Goal: Information Seeking & Learning: Learn about a topic

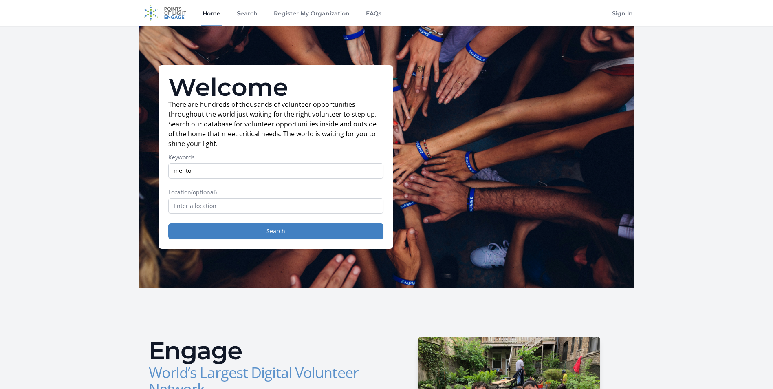
type input "mentor"
click at [266, 205] on input "text" at bounding box center [275, 205] width 215 height 15
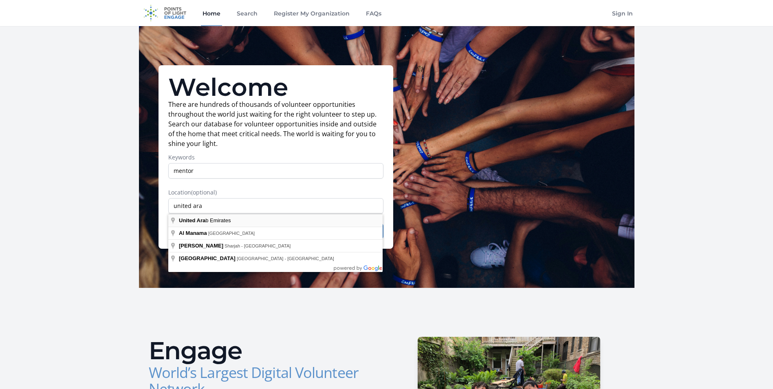
type input "[GEOGRAPHIC_DATA]"
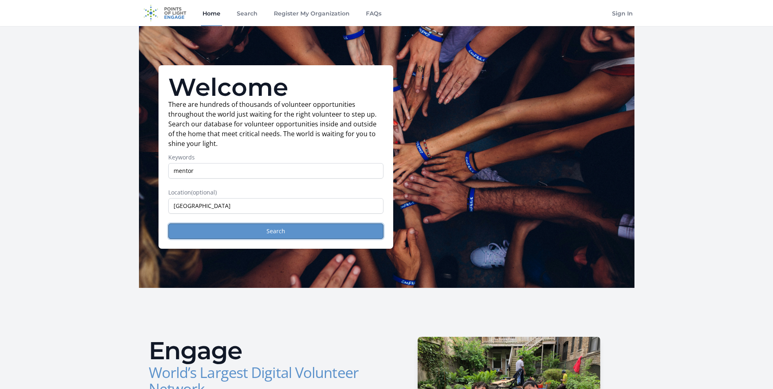
click at [292, 231] on button "Search" at bounding box center [275, 230] width 215 height 15
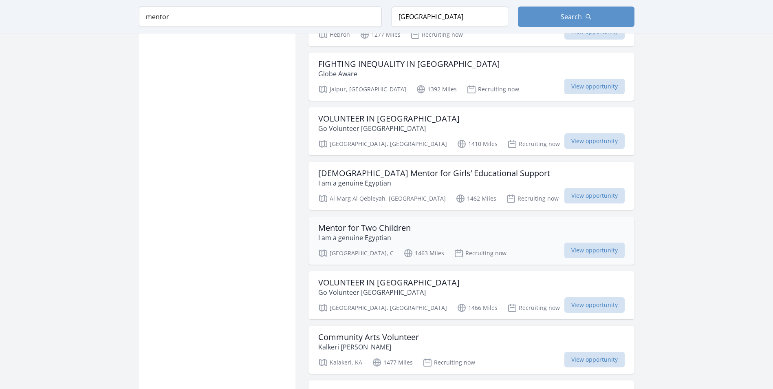
scroll to position [815, 0]
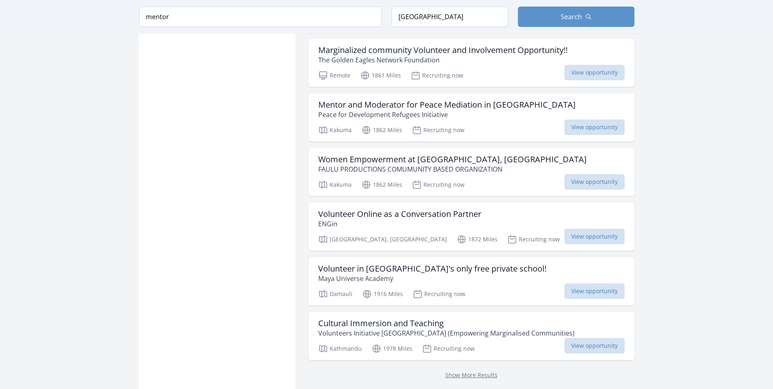
scroll to position [2037, 0]
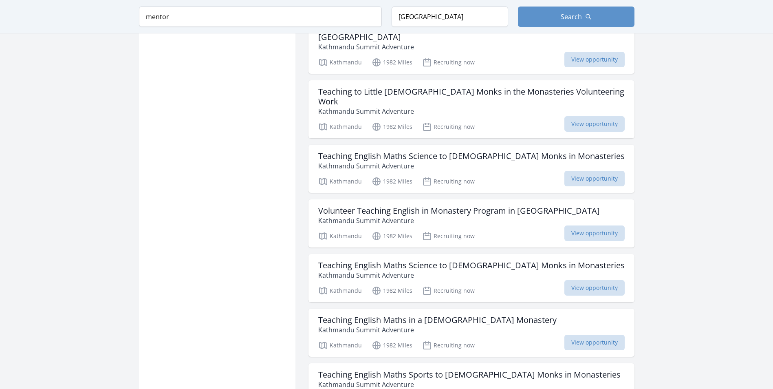
scroll to position [3137, 0]
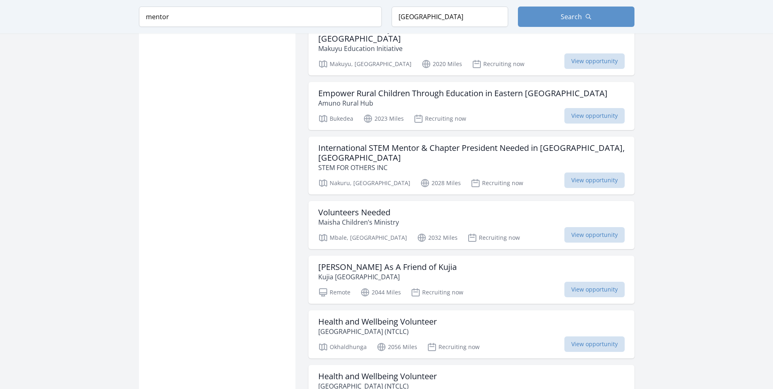
scroll to position [4237, 0]
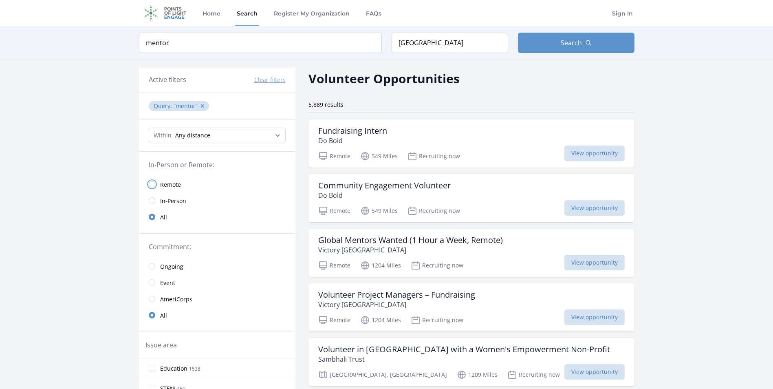
click at [154, 185] on input "radio" at bounding box center [152, 184] width 7 height 7
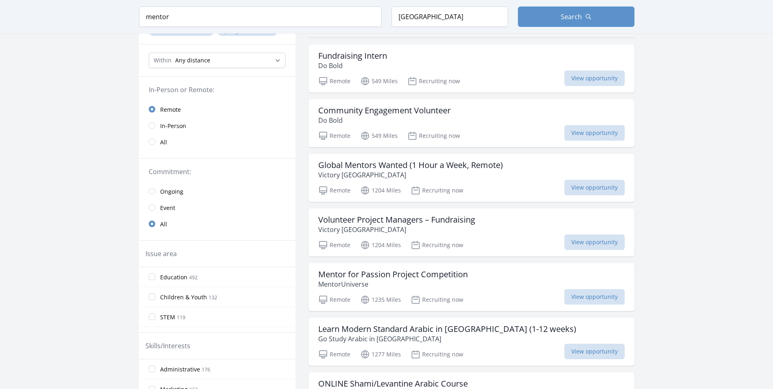
scroll to position [81, 0]
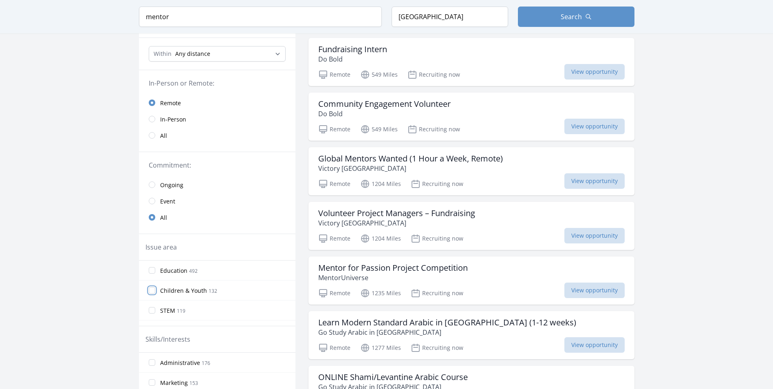
click at [152, 290] on input "Children & Youth 132" at bounding box center [152, 290] width 7 height 7
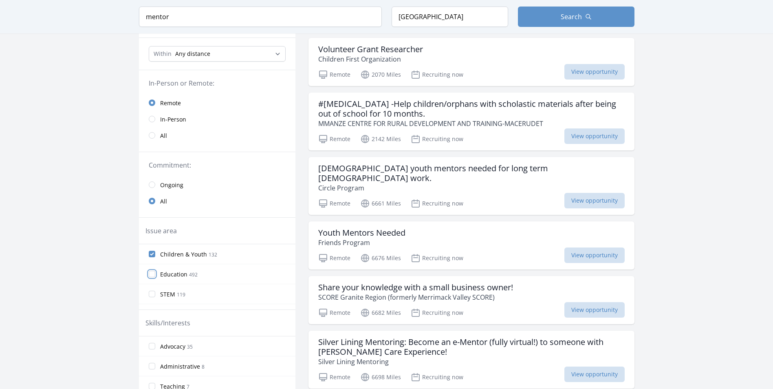
click at [150, 274] on input "Education 492" at bounding box center [152, 274] width 7 height 7
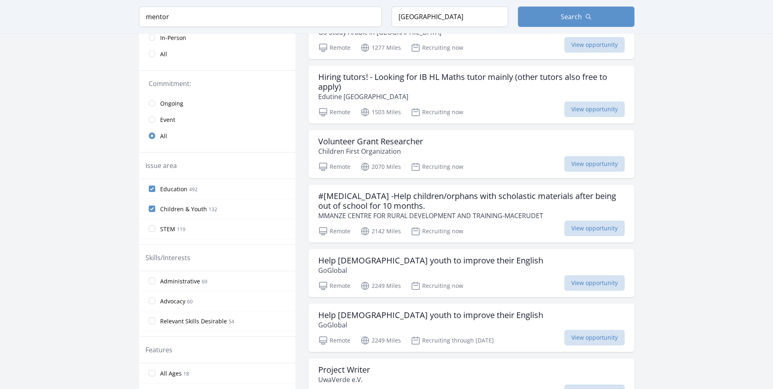
scroll to position [122, 0]
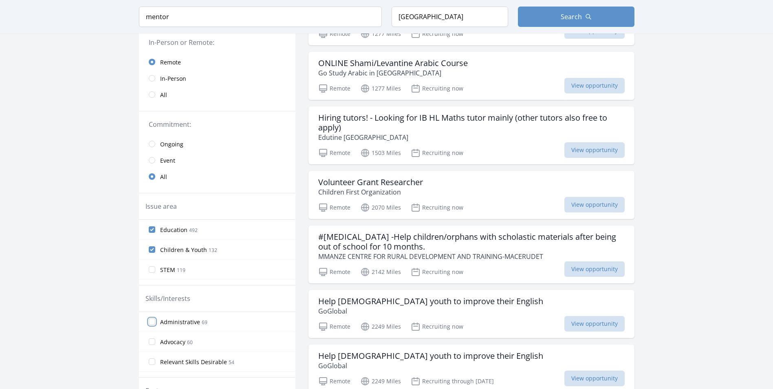
click at [152, 322] on input "Administrative 69" at bounding box center [152, 321] width 7 height 7
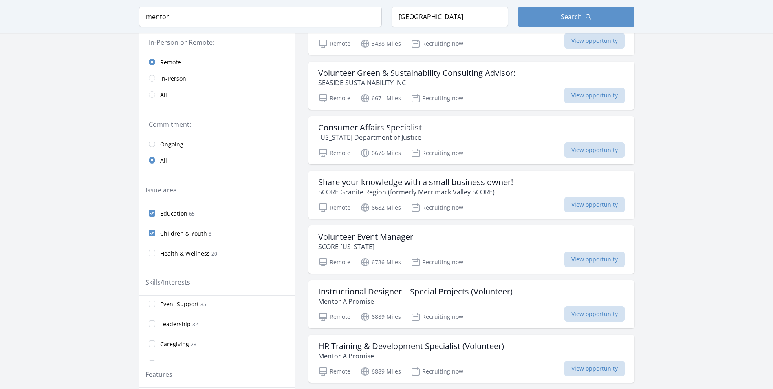
scroll to position [41, 0]
click at [151, 345] on input "Event Support 35" at bounding box center [152, 344] width 7 height 7
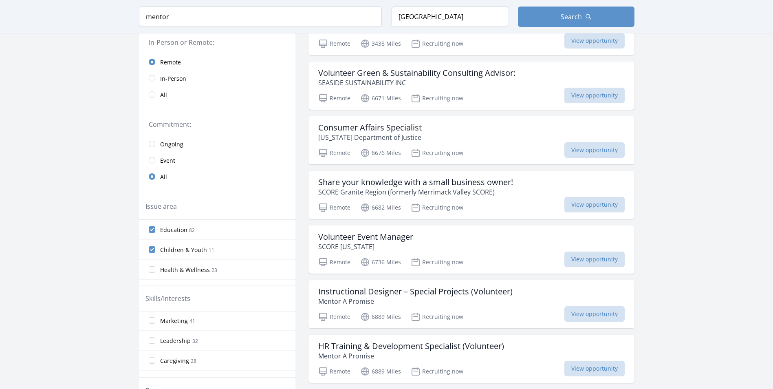
scroll to position [81, 0]
click at [152, 339] on input "Leadership 32" at bounding box center [152, 340] width 7 height 7
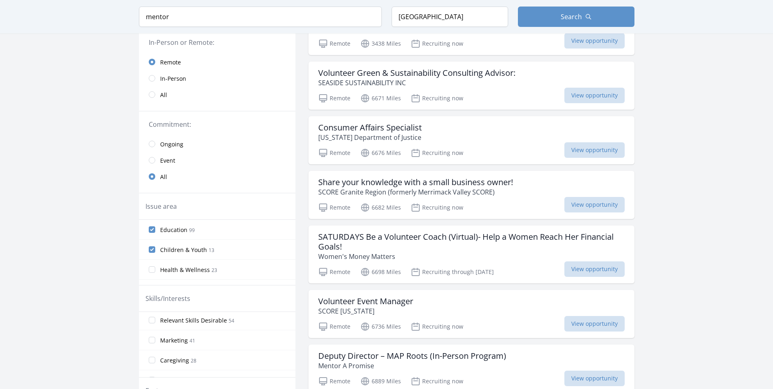
scroll to position [122, 0]
click at [153, 339] on input "Nonprofit Management 17" at bounding box center [152, 339] width 7 height 7
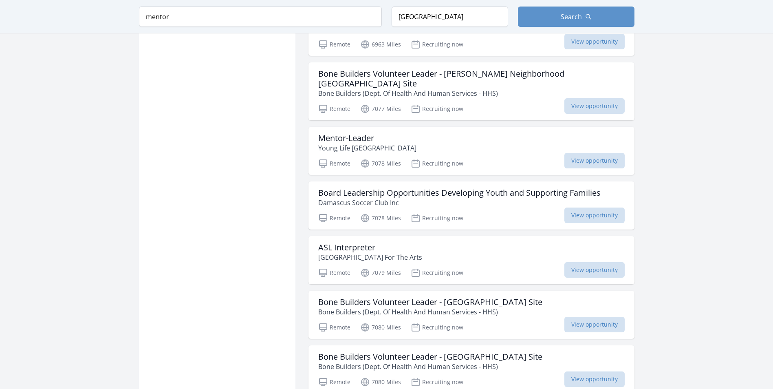
scroll to position [856, 0]
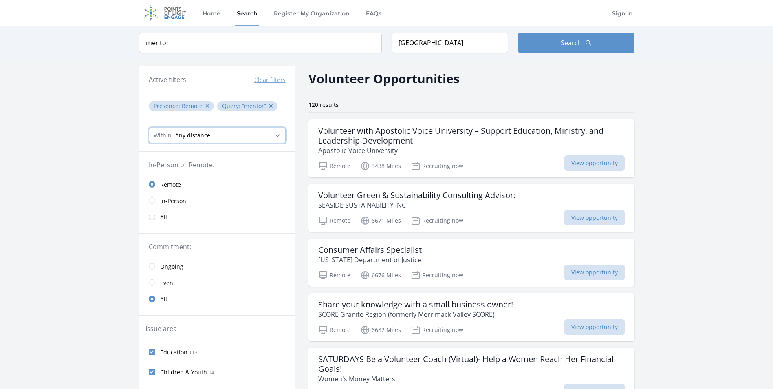
click at [277, 135] on select "Any distance , 5 Miles , 20 Miles , 50 Miles , 100 Miles" at bounding box center [217, 135] width 137 height 15
click at [251, 137] on select "Any distance , 5 Miles , 20 Miles , 50 Miles , 100 Miles" at bounding box center [217, 135] width 137 height 15
click at [473, 45] on input "United Arab Emirates" at bounding box center [450, 43] width 117 height 20
click at [462, 44] on input "United Arab Emirates" at bounding box center [450, 43] width 117 height 20
click at [560, 41] on button "Search" at bounding box center [576, 43] width 117 height 20
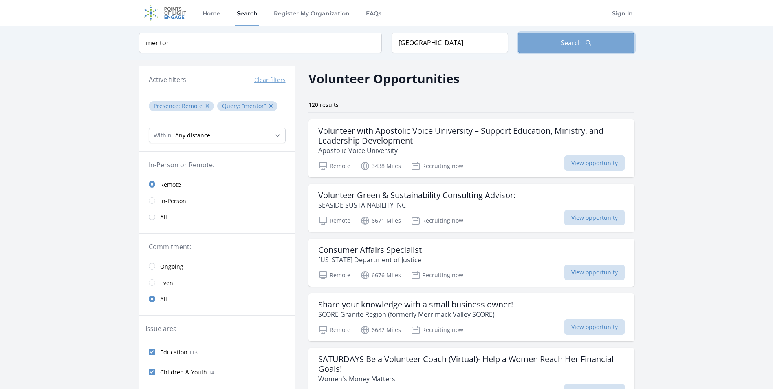
click at [574, 46] on span "Search" at bounding box center [571, 43] width 21 height 10
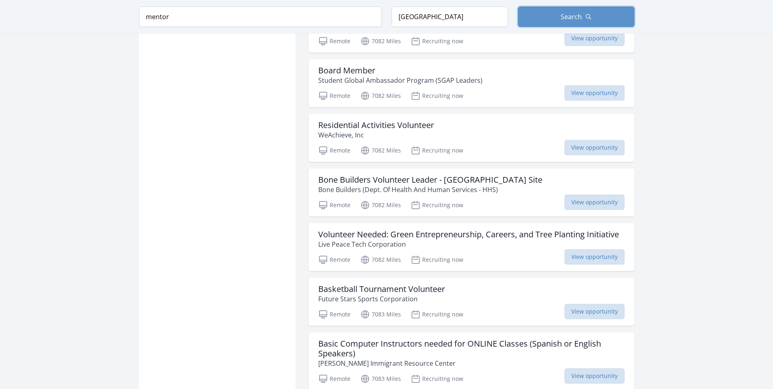
scroll to position [1630, 0]
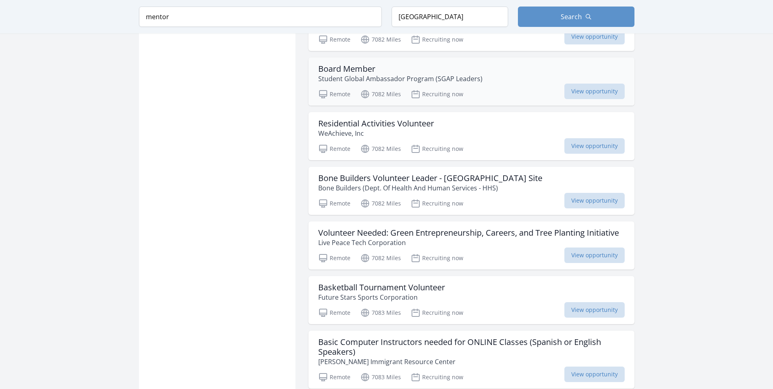
click at [401, 77] on p "Student Global Ambassador Program (SGAP Leaders)" at bounding box center [400, 79] width 164 height 10
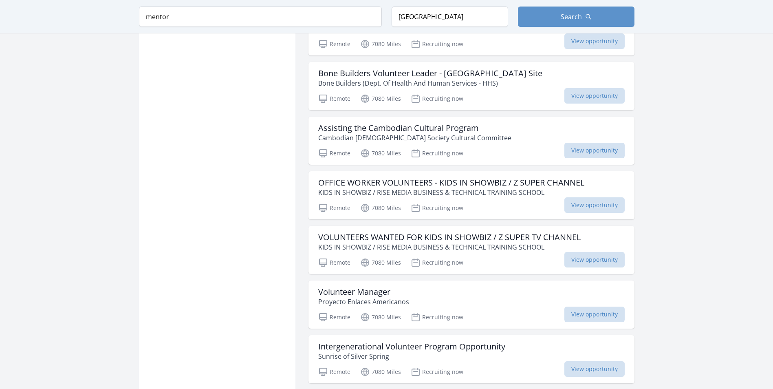
scroll to position [1018, 0]
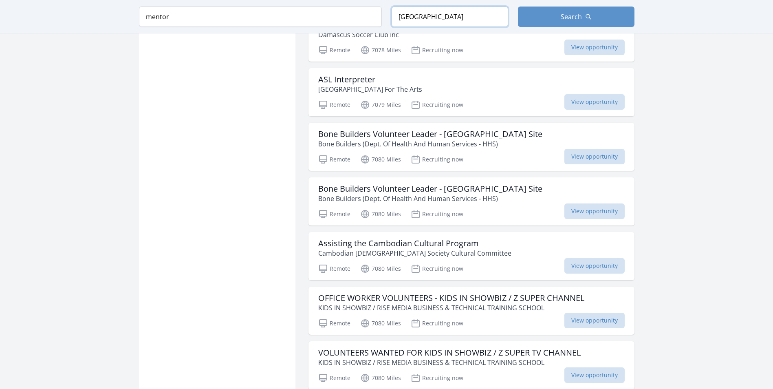
drag, startPoint x: 452, startPoint y: 14, endPoint x: 385, endPoint y: 12, distance: 66.5
click at [385, 12] on form "Keyword mentor Location United Arab Emirates Search" at bounding box center [386, 17] width 495 height 20
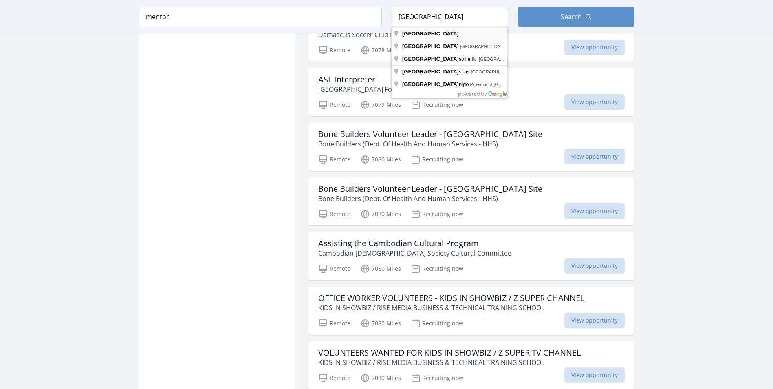
type input "France"
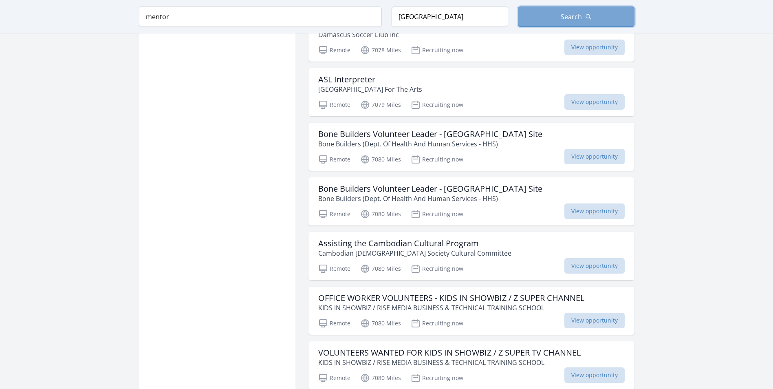
click at [571, 17] on span "Search" at bounding box center [571, 17] width 21 height 10
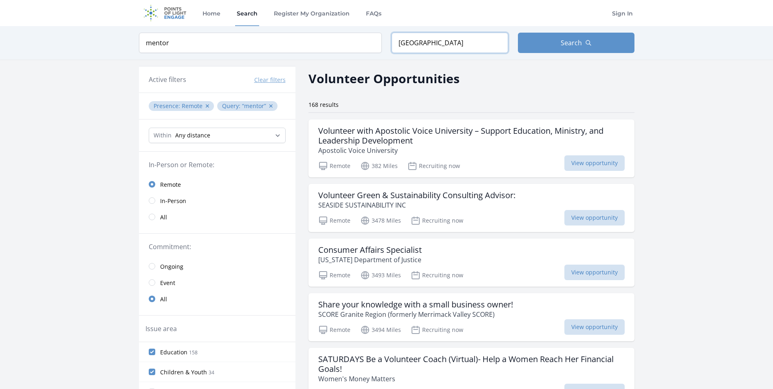
click at [444, 46] on input "France" at bounding box center [450, 43] width 117 height 20
click at [171, 12] on img at bounding box center [165, 13] width 53 height 26
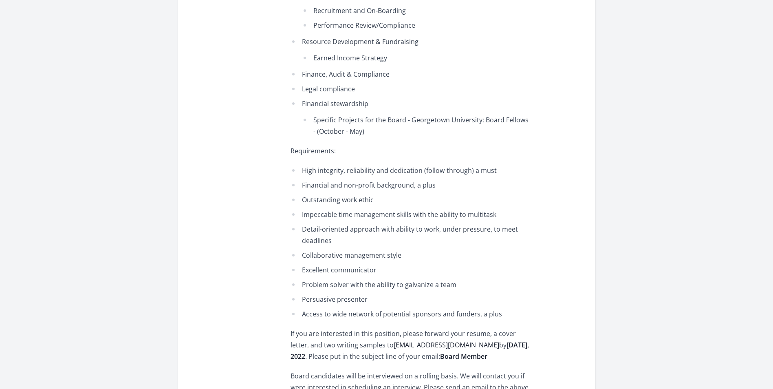
scroll to position [693, 0]
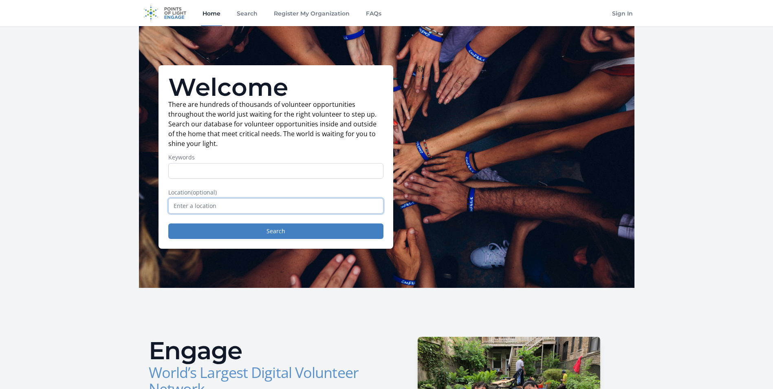
click at [231, 201] on input "text" at bounding box center [275, 205] width 215 height 15
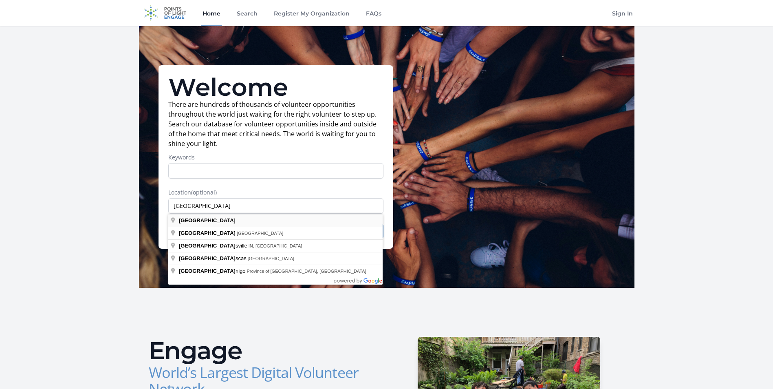
type input "[GEOGRAPHIC_DATA]"
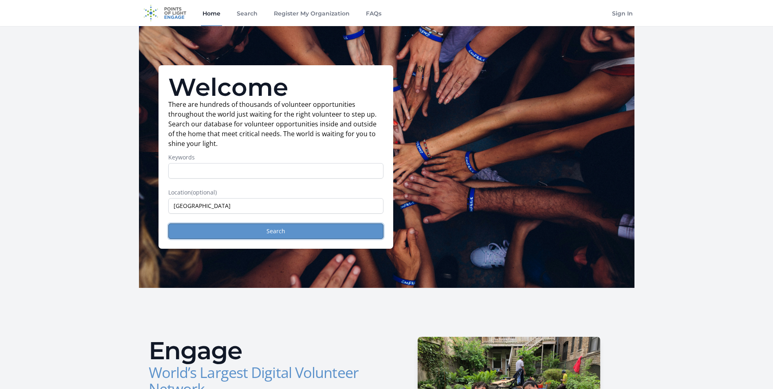
click at [255, 232] on button "Search" at bounding box center [275, 230] width 215 height 15
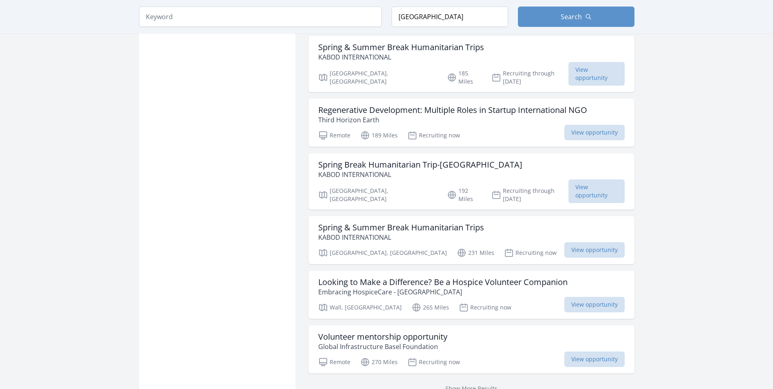
scroll to position [896, 0]
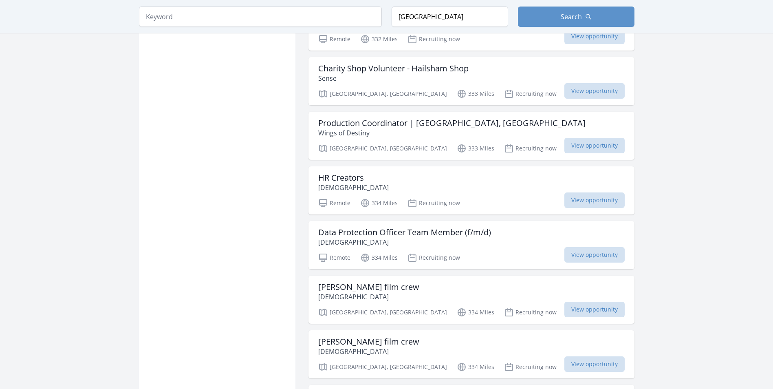
scroll to position [1955, 0]
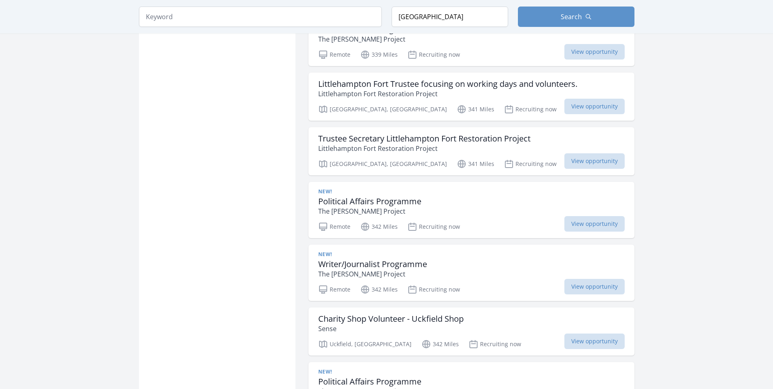
scroll to position [3178, 0]
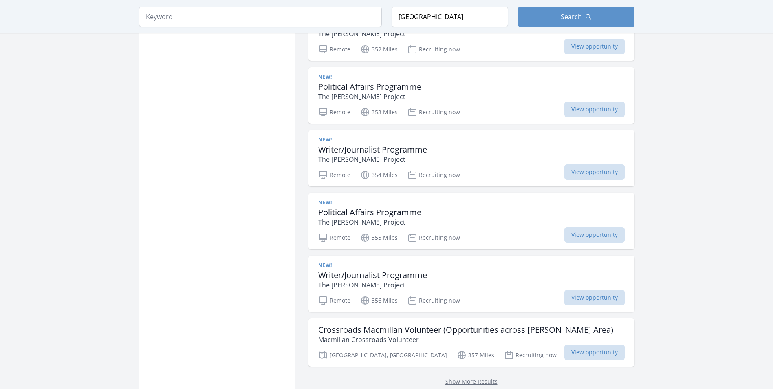
scroll to position [4359, 0]
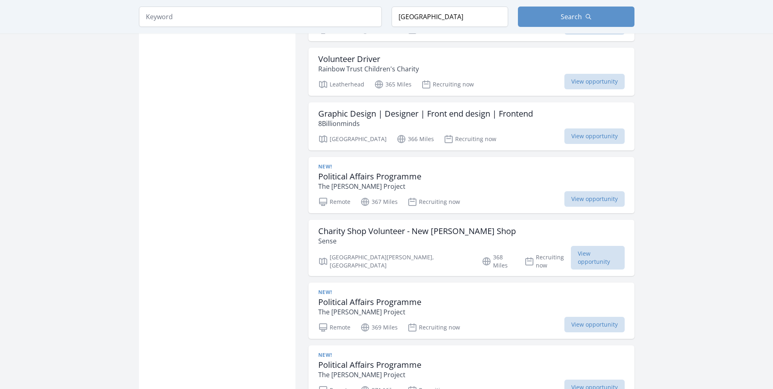
scroll to position [5378, 0]
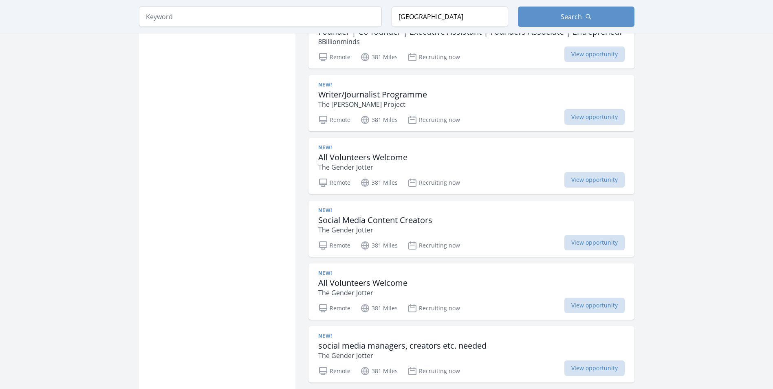
scroll to position [6803, 0]
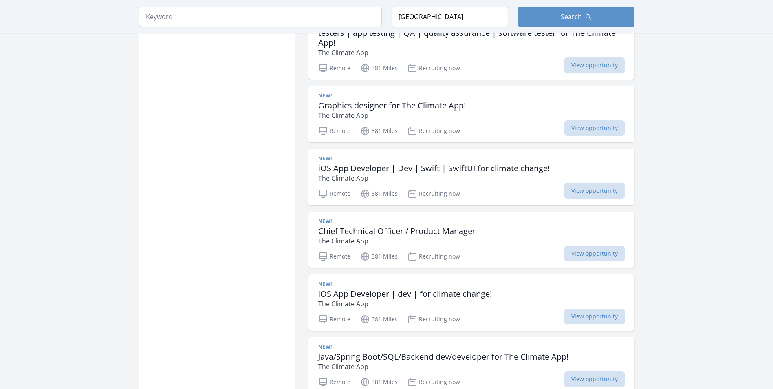
scroll to position [8066, 0]
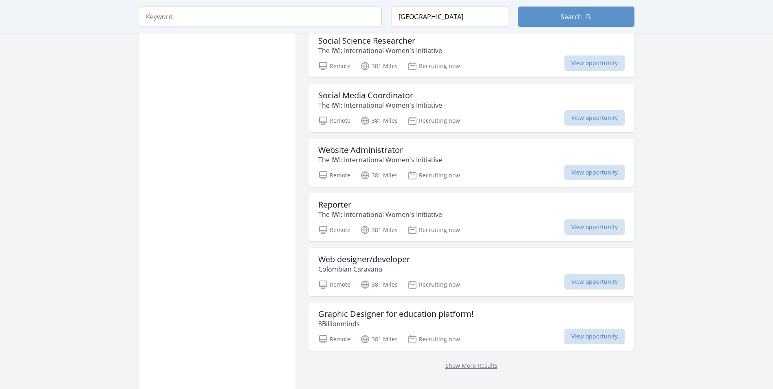
scroll to position [9248, 0]
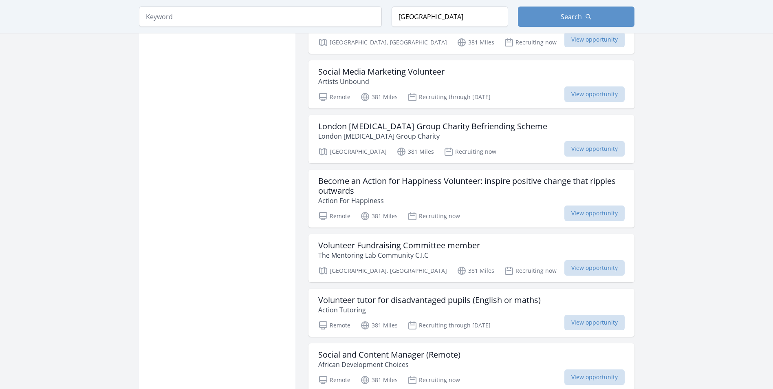
scroll to position [10348, 0]
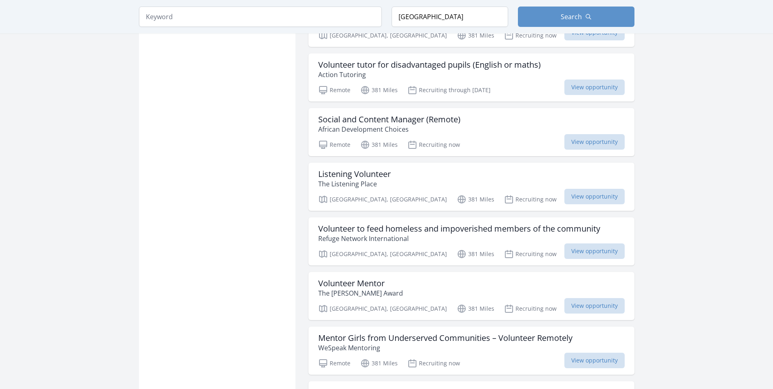
scroll to position [11407, 0]
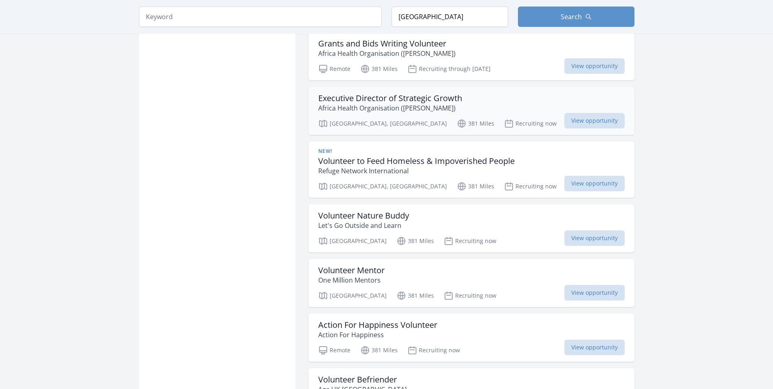
scroll to position [12507, 0]
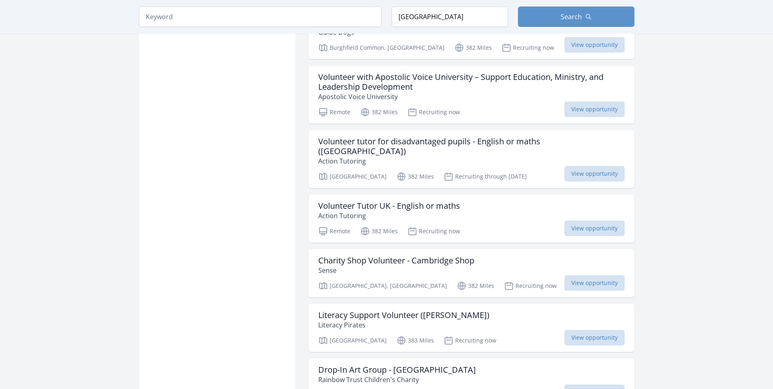
scroll to position [13566, 0]
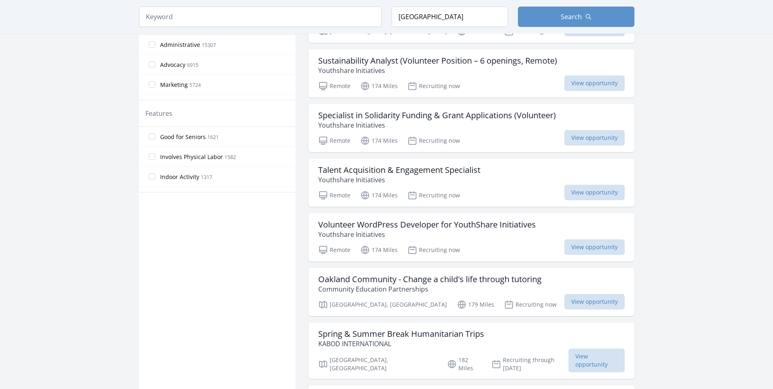
scroll to position [34, 0]
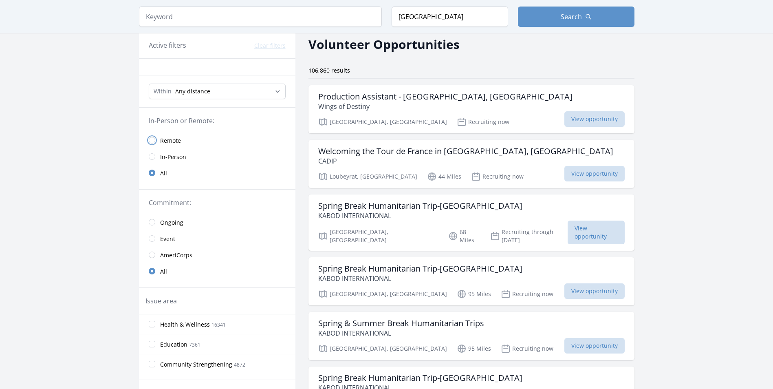
click at [153, 141] on input "radio" at bounding box center [152, 140] width 7 height 7
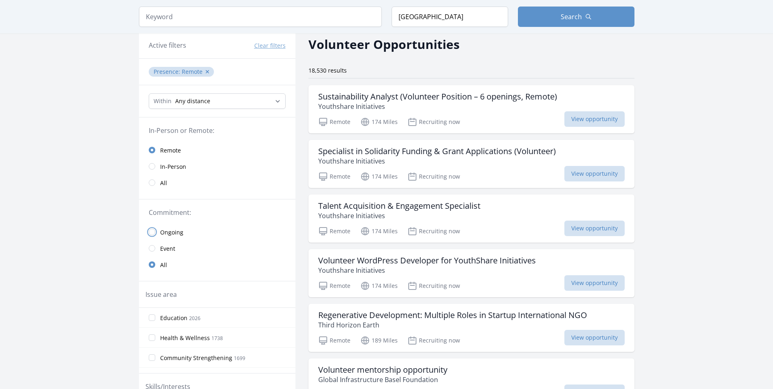
click at [154, 234] on input "radio" at bounding box center [152, 232] width 7 height 7
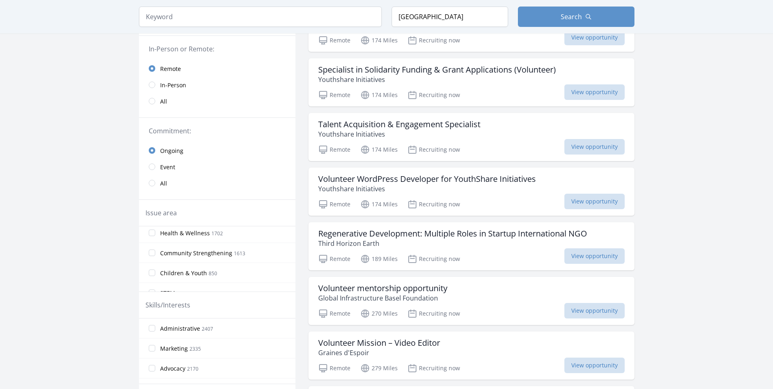
scroll to position [41, 0]
click at [150, 255] on input "Children & Youth 850" at bounding box center [152, 255] width 7 height 7
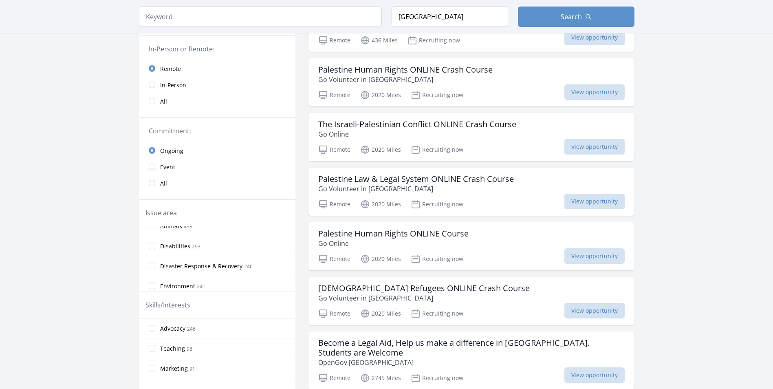
scroll to position [204, 0]
click at [153, 252] on input "Disaster Response & Recovery 246" at bounding box center [152, 252] width 7 height 7
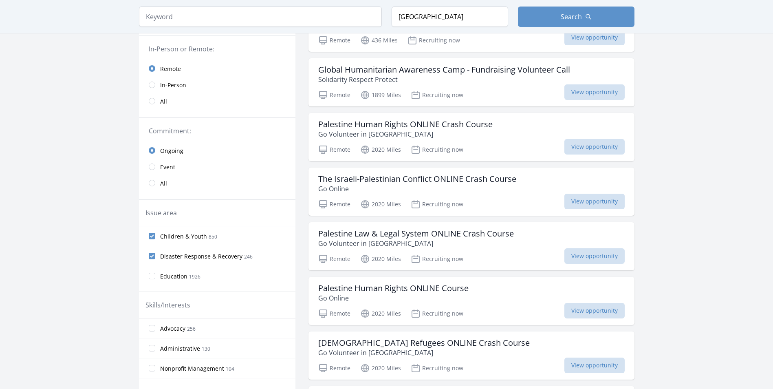
scroll to position [41, 0]
click at [154, 276] on input "Community Strengthening 1613" at bounding box center [152, 275] width 7 height 7
click at [154, 252] on input "Women's Issues 215" at bounding box center [152, 251] width 7 height 7
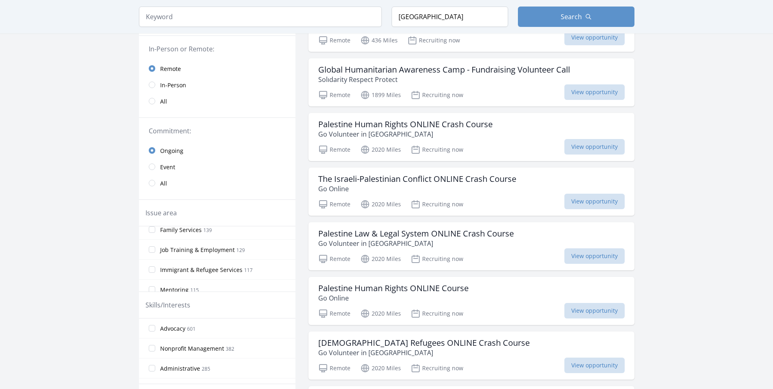
scroll to position [367, 0]
click at [152, 249] on input "Mentoring 115" at bounding box center [152, 248] width 7 height 7
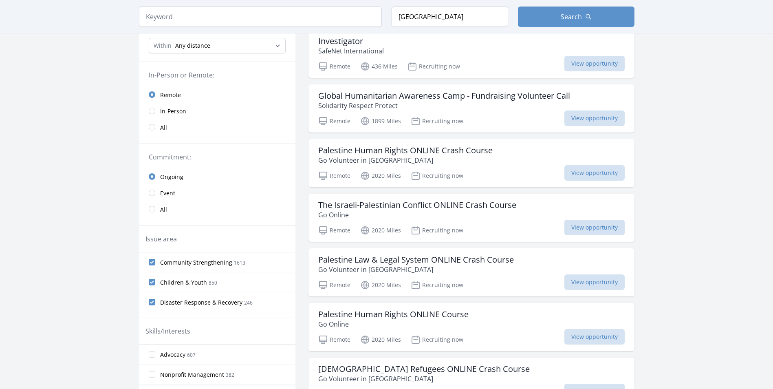
scroll to position [122, 0]
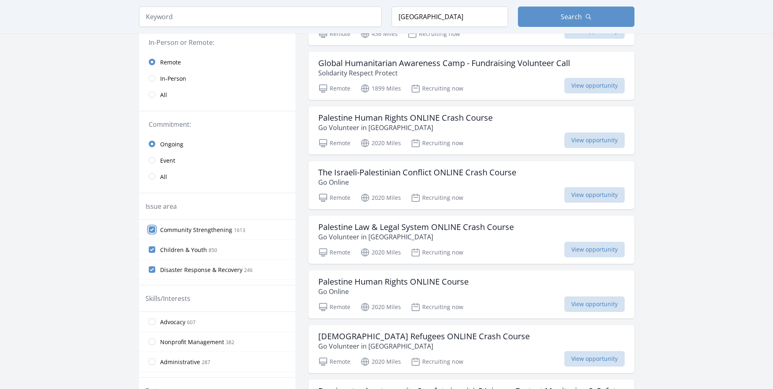
click at [154, 229] on input "Community Strengthening 1613" at bounding box center [152, 229] width 7 height 7
click at [152, 229] on input "Children & Youth 850" at bounding box center [152, 229] width 7 height 7
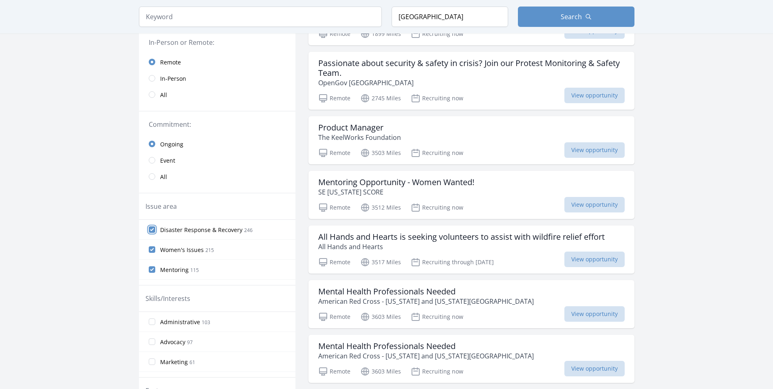
click at [152, 232] on input "Disaster Response & Recovery 246" at bounding box center [152, 229] width 7 height 7
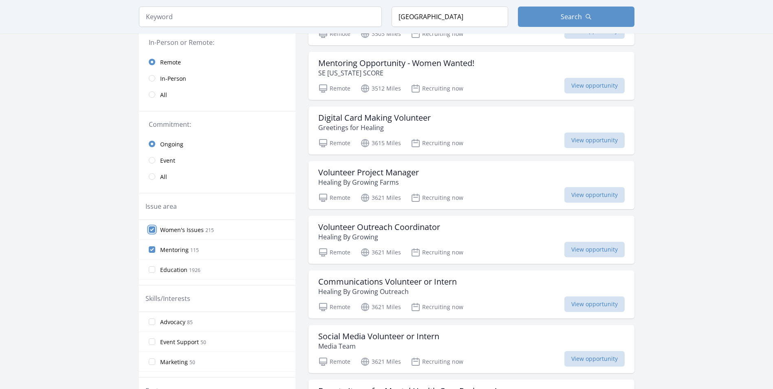
click at [151, 230] on input "Women's Issues 215" at bounding box center [152, 229] width 7 height 7
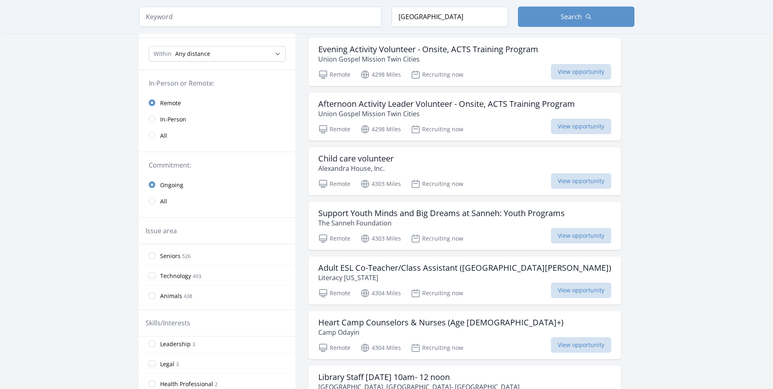
scroll to position [163, 0]
click at [570, 17] on span "Search" at bounding box center [571, 17] width 21 height 10
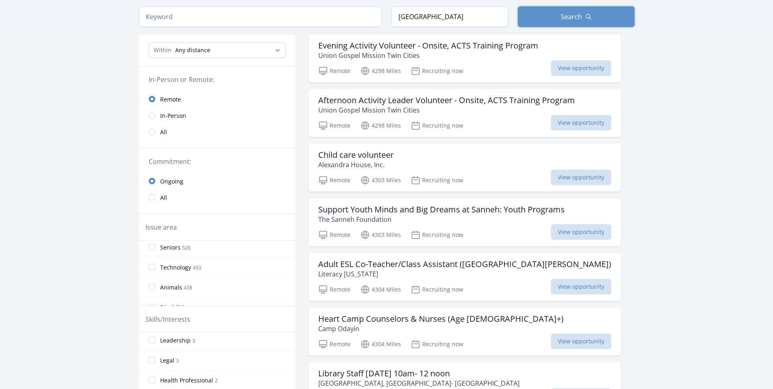
scroll to position [0, 0]
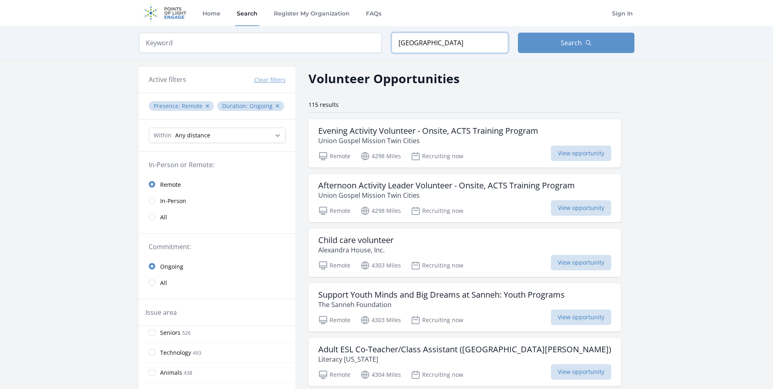
drag, startPoint x: 429, startPoint y: 42, endPoint x: 399, endPoint y: 40, distance: 29.4
click at [399, 40] on input "France" at bounding box center [450, 43] width 117 height 20
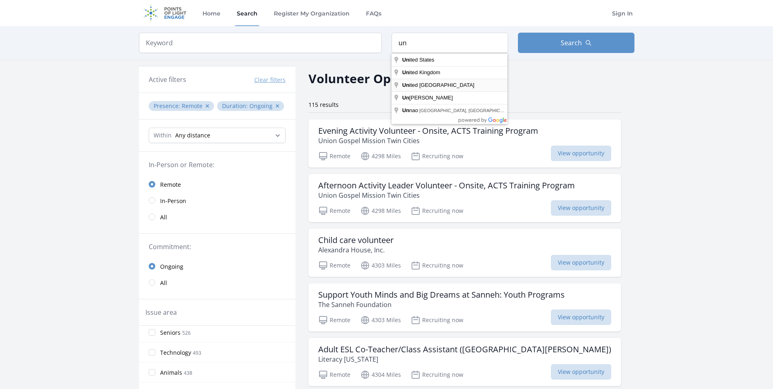
type input "United Arab Emirates"
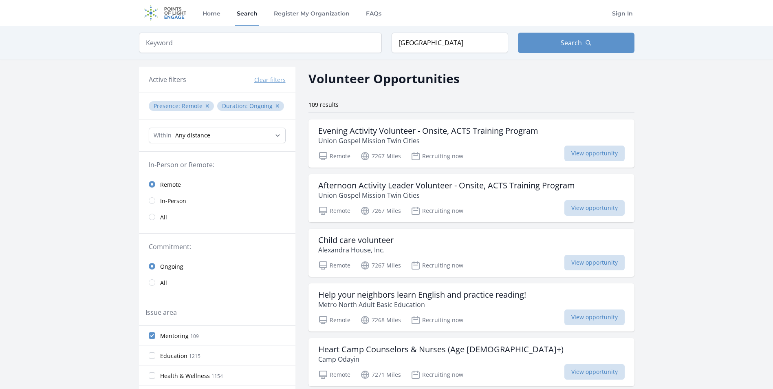
click at [265, 80] on button "Clear filters" at bounding box center [269, 80] width 31 height 8
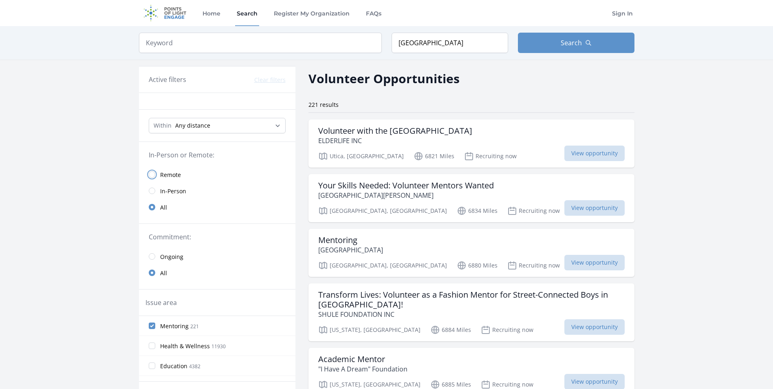
click at [153, 174] on input "radio" at bounding box center [152, 174] width 7 height 7
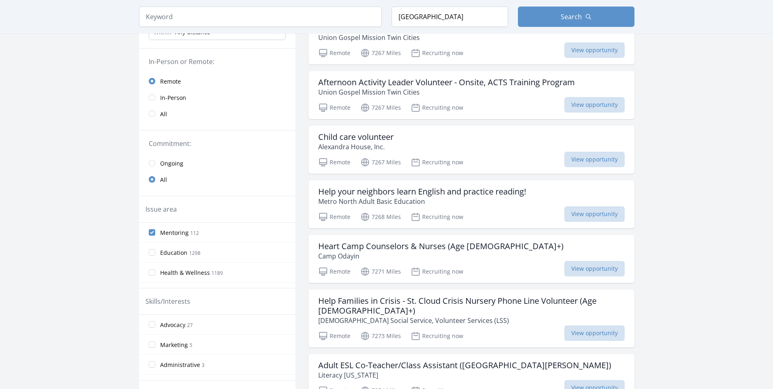
scroll to position [122, 0]
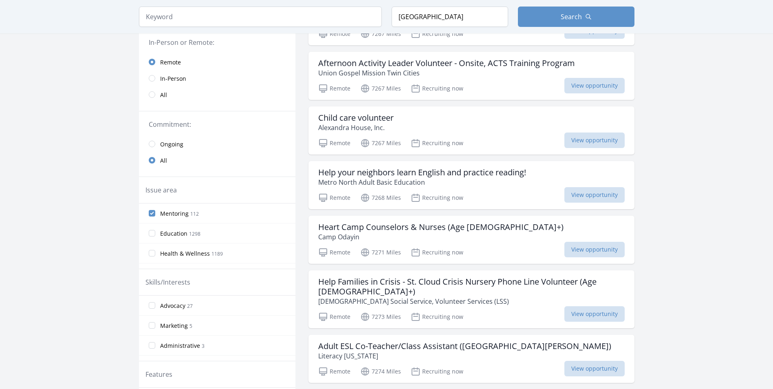
click at [155, 142] on link "Ongoing" at bounding box center [217, 144] width 156 height 16
click at [538, 17] on button "Search" at bounding box center [576, 17] width 117 height 20
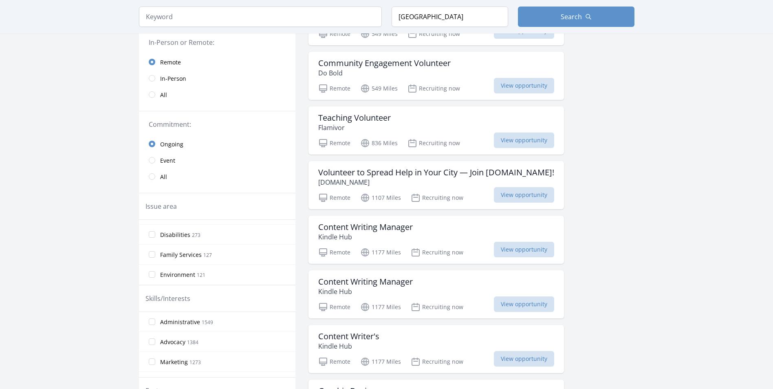
scroll to position [244, 0]
click at [150, 245] on input "Mentoring 109" at bounding box center [152, 244] width 7 height 7
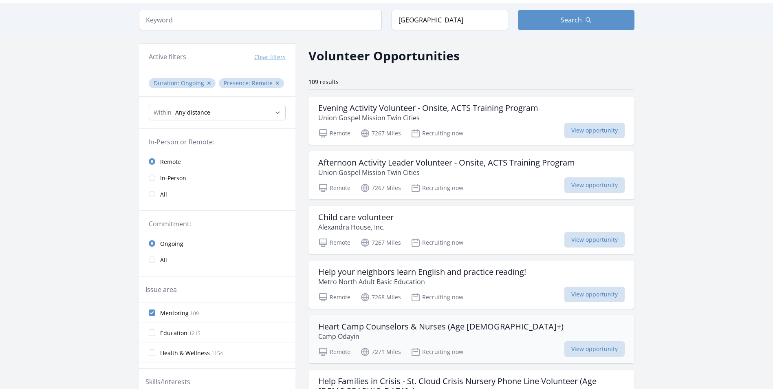
scroll to position [0, 0]
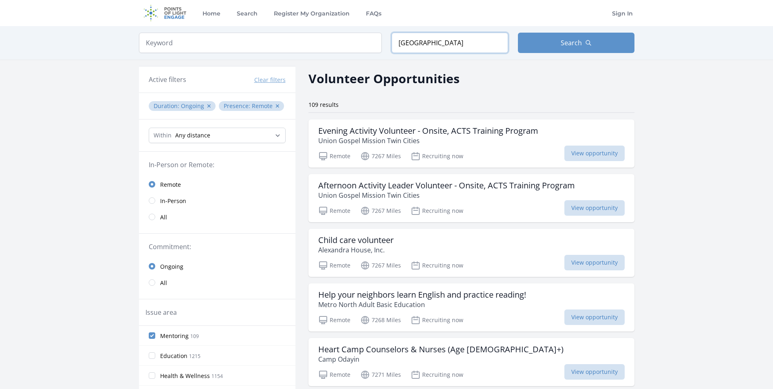
drag, startPoint x: 471, startPoint y: 42, endPoint x: 366, endPoint y: 44, distance: 104.7
click at [366, 44] on form "Keyword Location [GEOGRAPHIC_DATA] Search" at bounding box center [386, 43] width 495 height 20
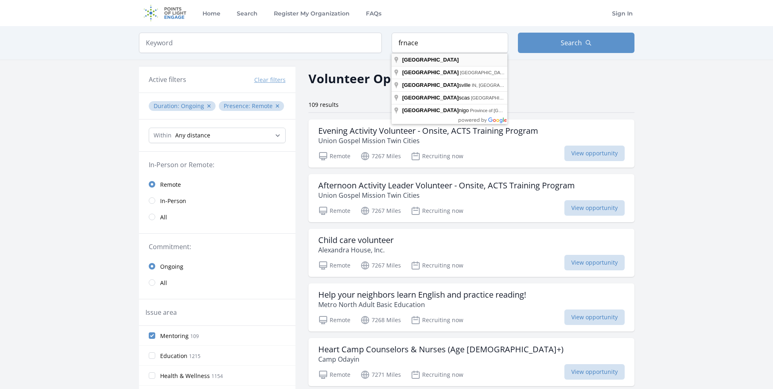
type input "[GEOGRAPHIC_DATA]"
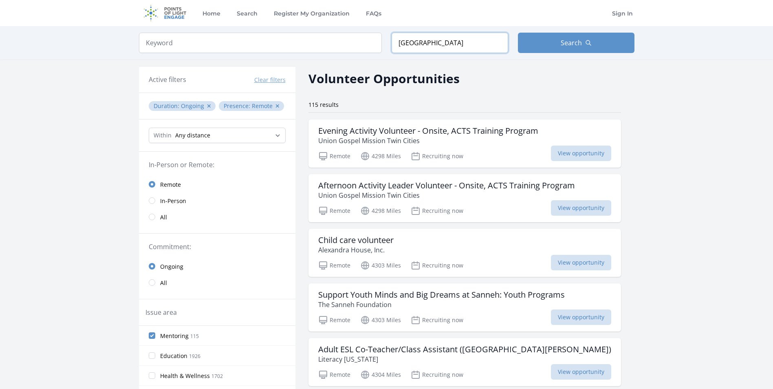
drag, startPoint x: 425, startPoint y: 43, endPoint x: 387, endPoint y: 42, distance: 37.5
click at [387, 42] on form "Keyword Location France Search" at bounding box center [386, 43] width 495 height 20
click at [566, 40] on span "Search" at bounding box center [571, 43] width 21 height 10
click at [421, 44] on input "text" at bounding box center [450, 43] width 117 height 20
click at [430, 42] on input "text" at bounding box center [450, 43] width 117 height 20
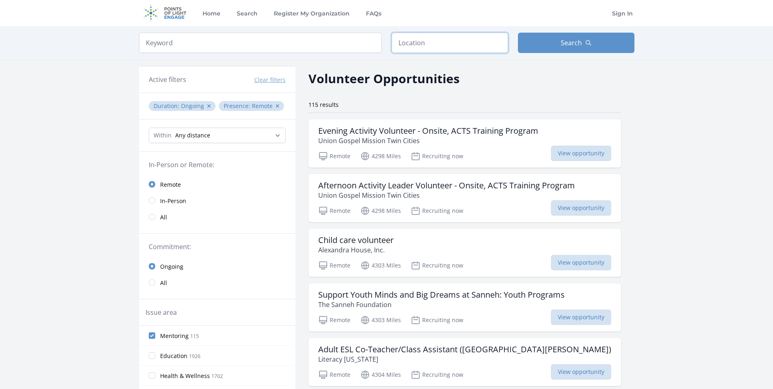
type input "u"
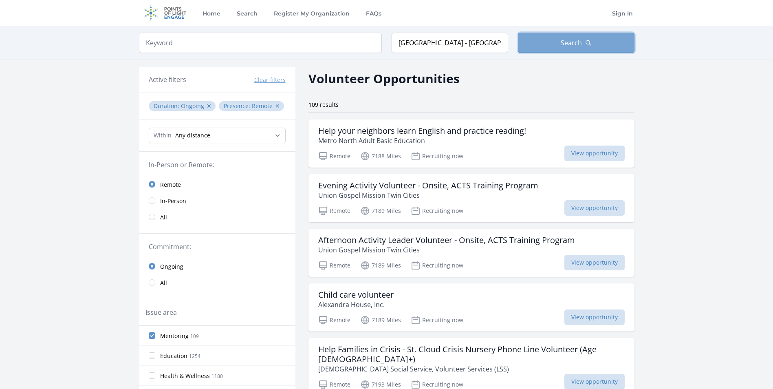
click at [562, 45] on span "Search" at bounding box center [571, 43] width 21 height 10
drag, startPoint x: 488, startPoint y: 42, endPoint x: 371, endPoint y: 40, distance: 117.7
click at [371, 40] on form "Keyword Location Dubai - United Arab Emirates Search" at bounding box center [386, 43] width 495 height 20
drag, startPoint x: 371, startPoint y: 40, endPoint x: 329, endPoint y: 40, distance: 42.0
click at [329, 40] on input "search" at bounding box center [260, 43] width 243 height 20
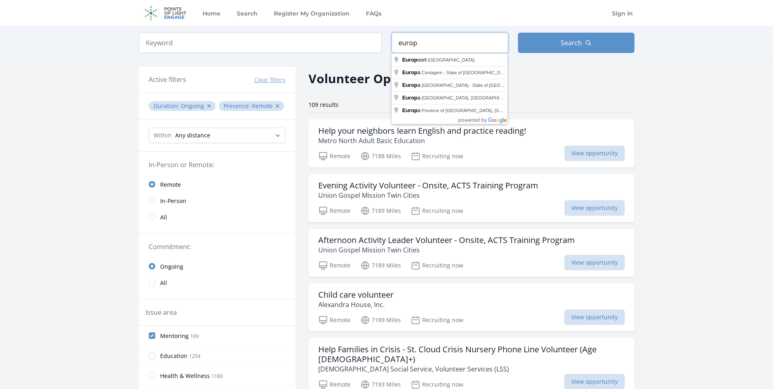
drag, startPoint x: 420, startPoint y: 44, endPoint x: 378, endPoint y: 42, distance: 41.6
click at [378, 42] on form "Keyword Location europ Search" at bounding box center [386, 43] width 495 height 20
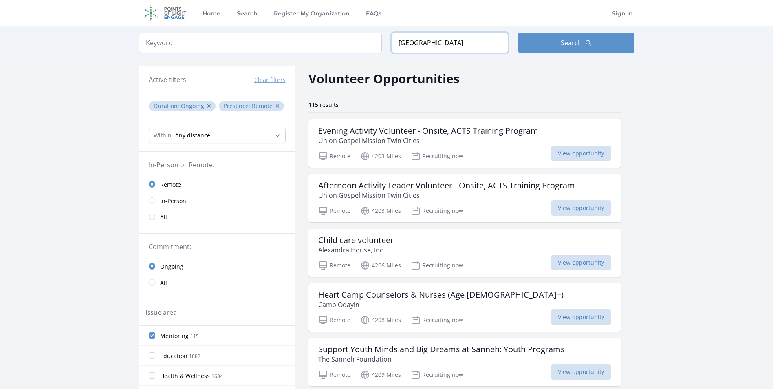
drag, startPoint x: 422, startPoint y: 42, endPoint x: 380, endPoint y: 38, distance: 42.5
click at [380, 38] on form "Keyword Location Belgium Search" at bounding box center [386, 43] width 495 height 20
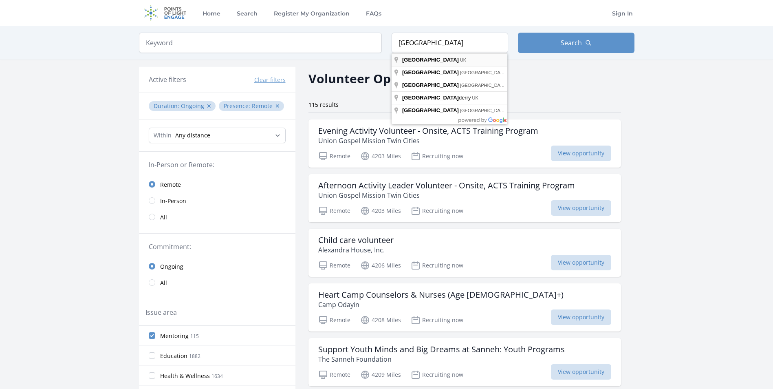
type input "London, UK"
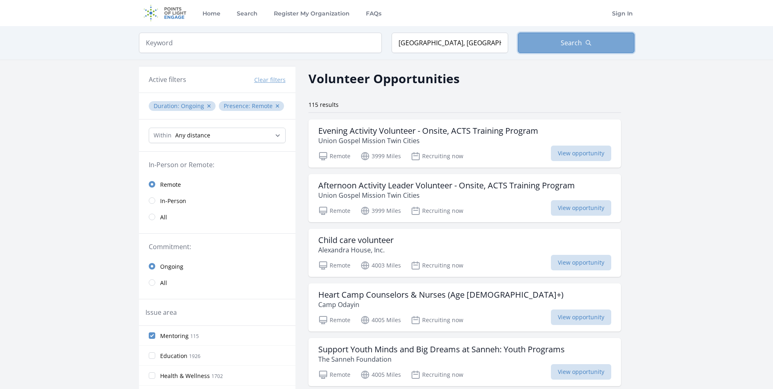
click at [551, 46] on button "Search" at bounding box center [576, 43] width 117 height 20
click at [244, 13] on link "Search" at bounding box center [247, 13] width 24 height 26
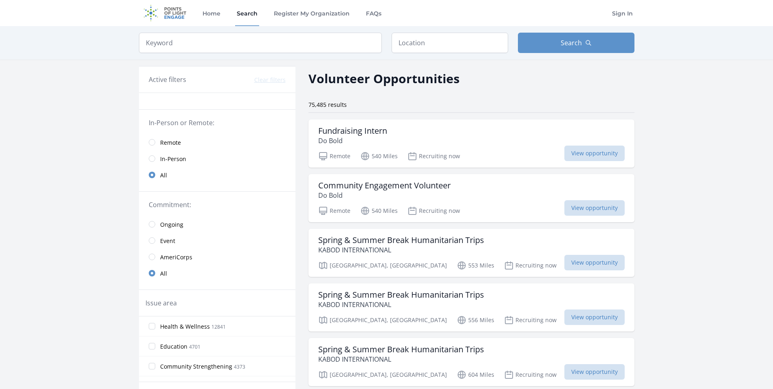
click at [155, 141] on link "Remote" at bounding box center [217, 142] width 156 height 16
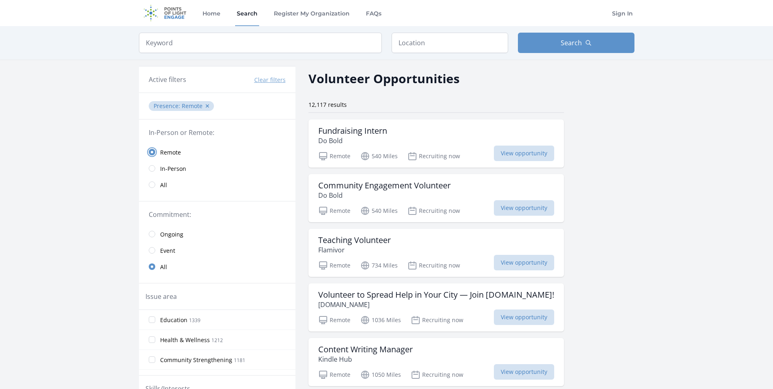
click at [154, 151] on input "radio" at bounding box center [152, 152] width 7 height 7
click at [154, 234] on input "radio" at bounding box center [152, 234] width 7 height 7
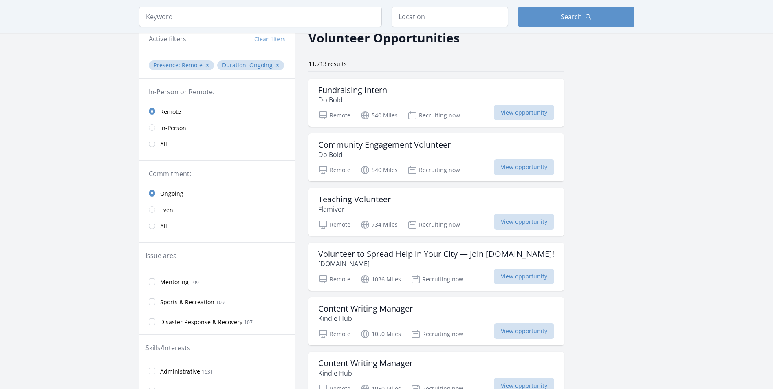
scroll to position [244, 0]
click at [153, 293] on input "Mentoring 109" at bounding box center [152, 293] width 7 height 7
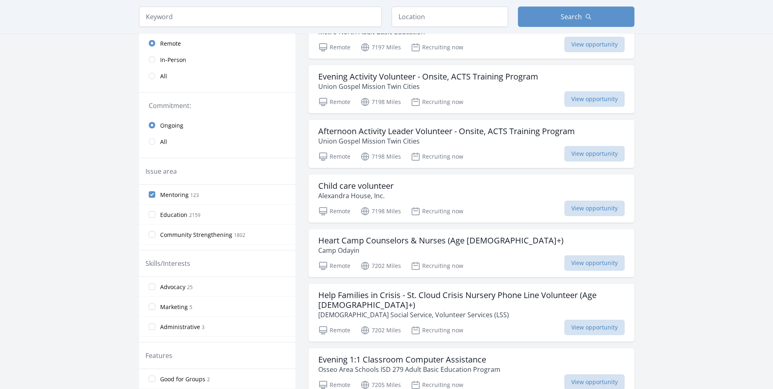
scroll to position [0, 0]
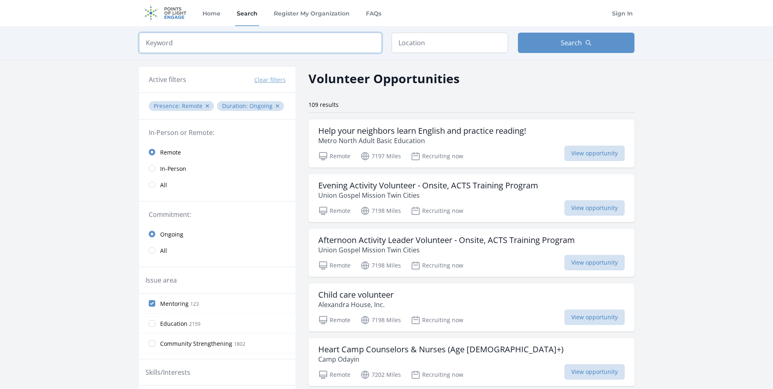
click at [206, 45] on input "search" at bounding box center [260, 43] width 243 height 20
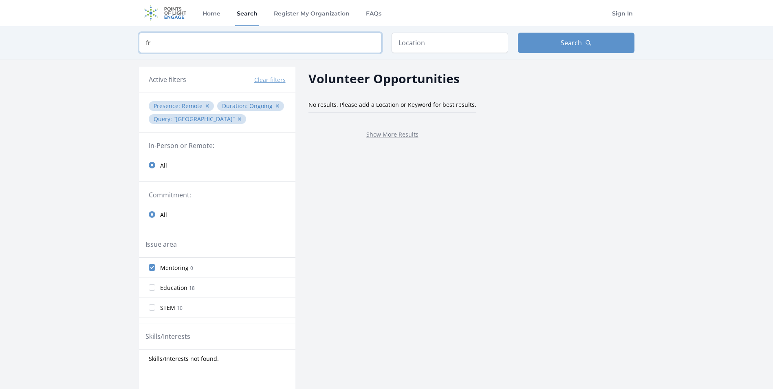
type input "f"
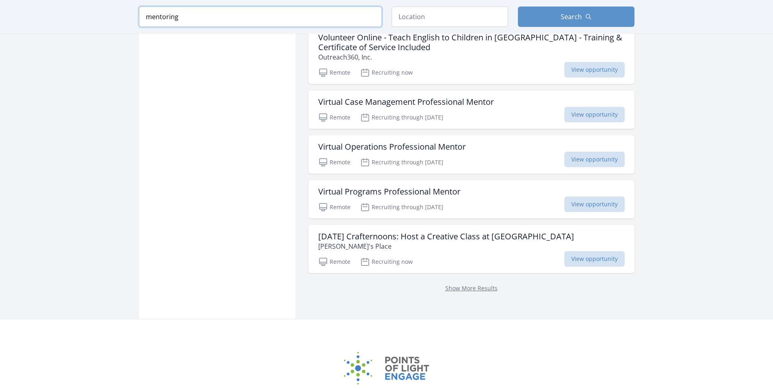
scroll to position [937, 0]
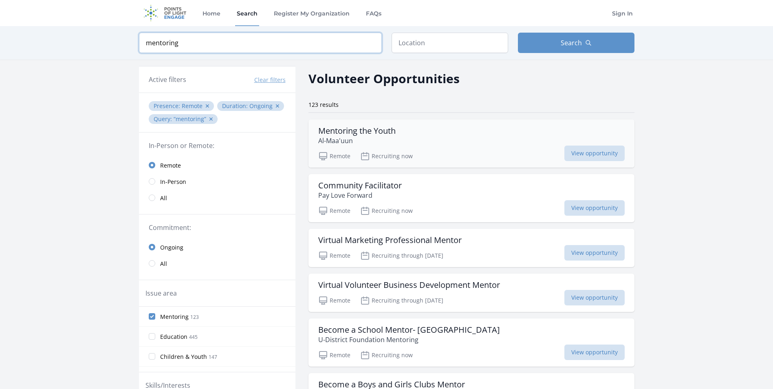
type input "mentoring"
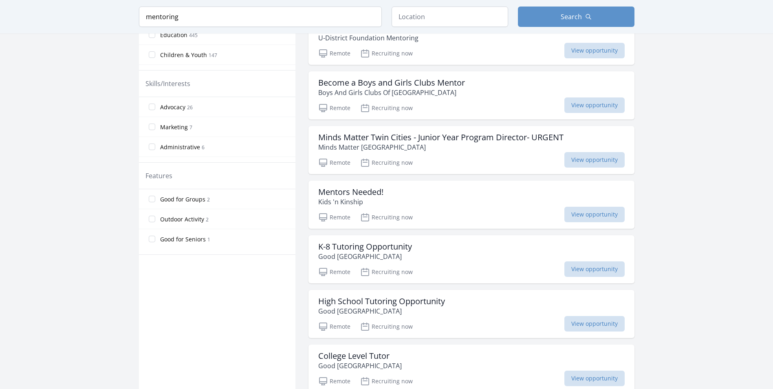
scroll to position [285, 0]
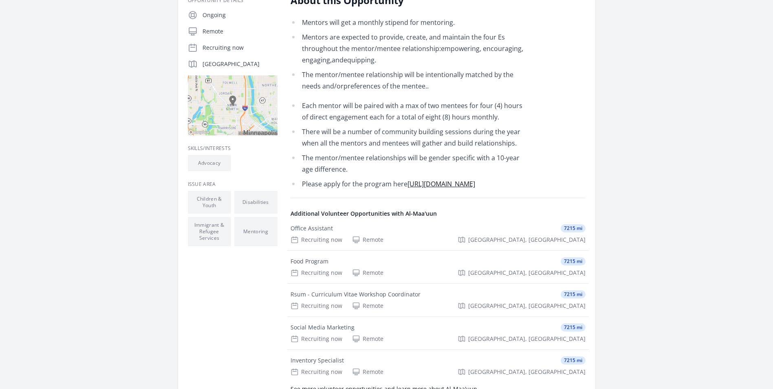
scroll to position [204, 0]
